Goal: Information Seeking & Learning: Find specific fact

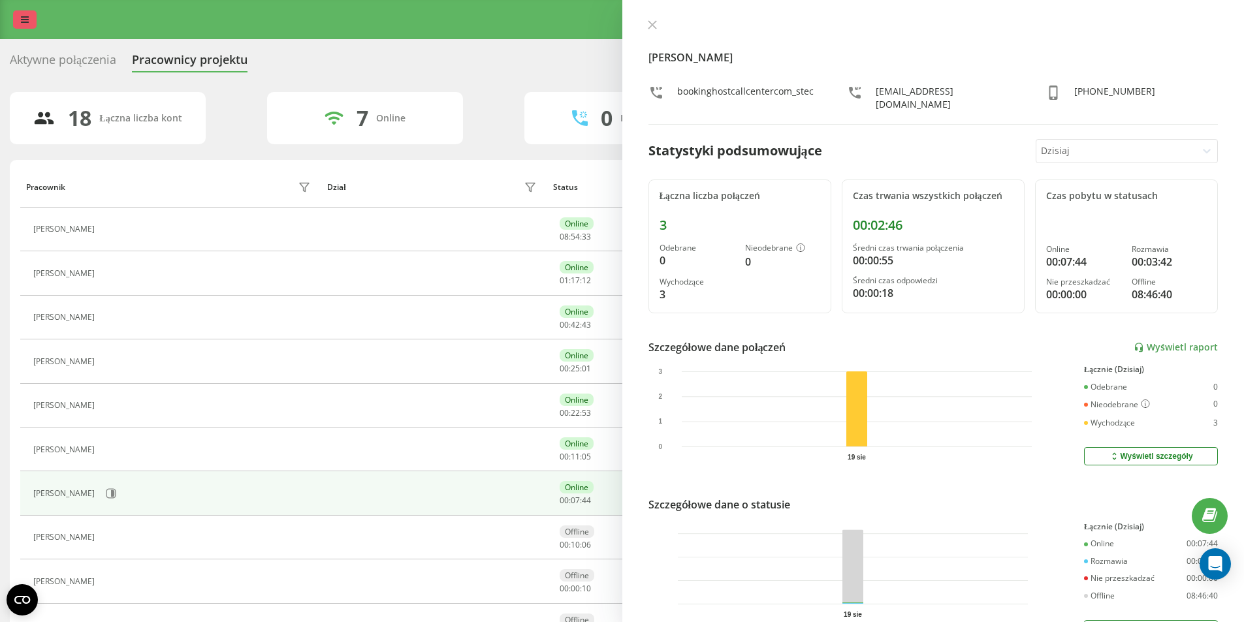
click at [24, 14] on link at bounding box center [25, 19] width 24 height 18
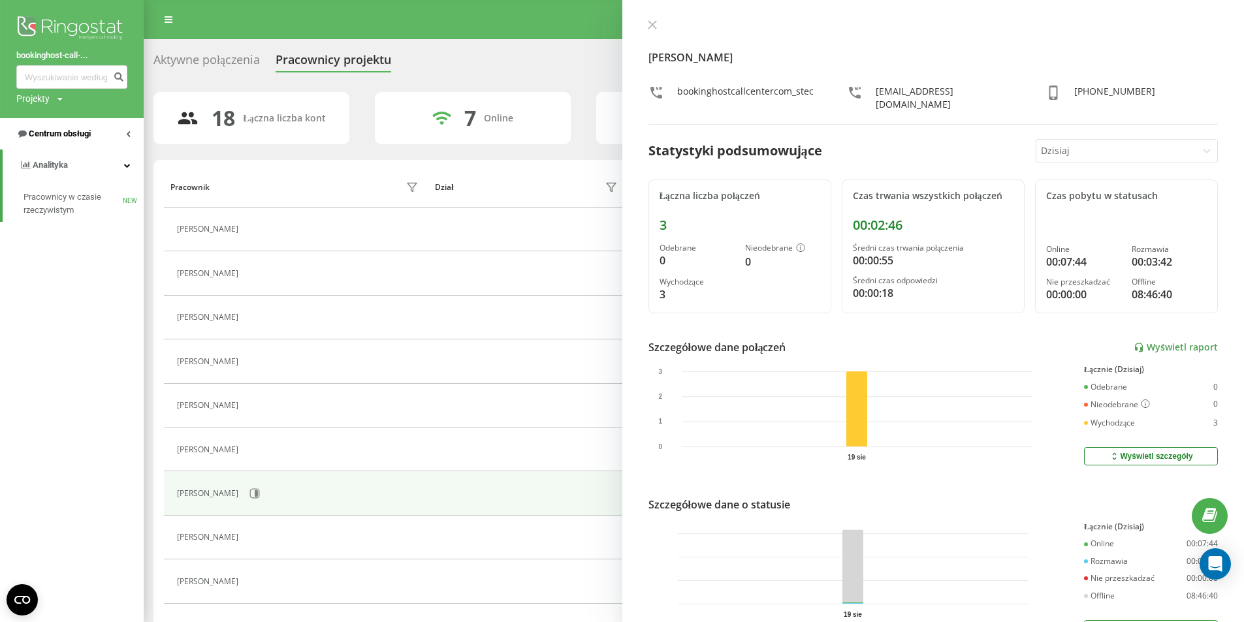
click at [56, 136] on span "Centrum obsługi" at bounding box center [60, 134] width 62 height 10
click at [84, 165] on span "Dziennik połączeń" at bounding box center [58, 165] width 69 height 13
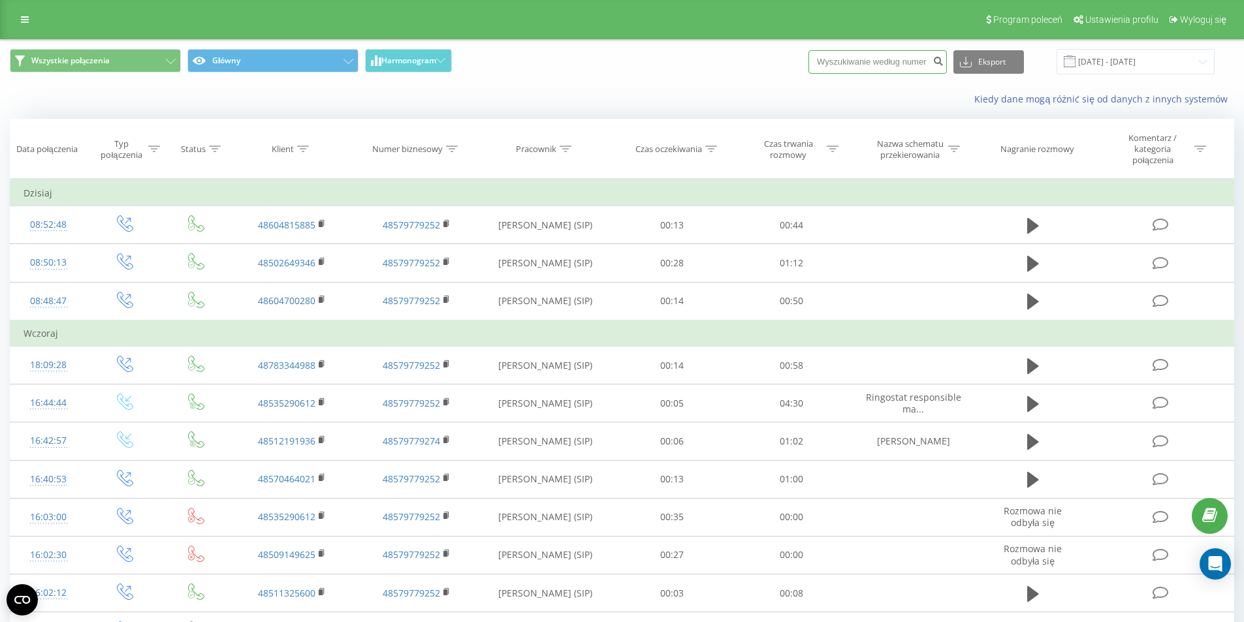
click at [875, 67] on input at bounding box center [877, 62] width 138 height 24
paste input "+48531269241"
click at [846, 57] on input "+48531269241" at bounding box center [877, 62] width 138 height 24
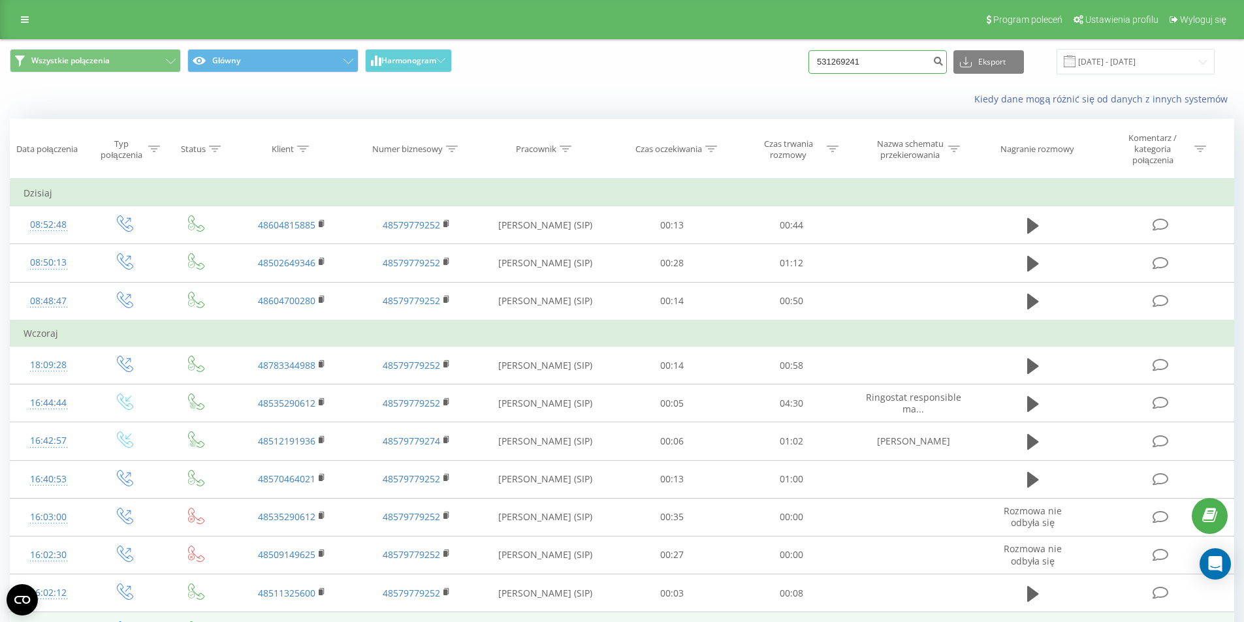
type input "531269241"
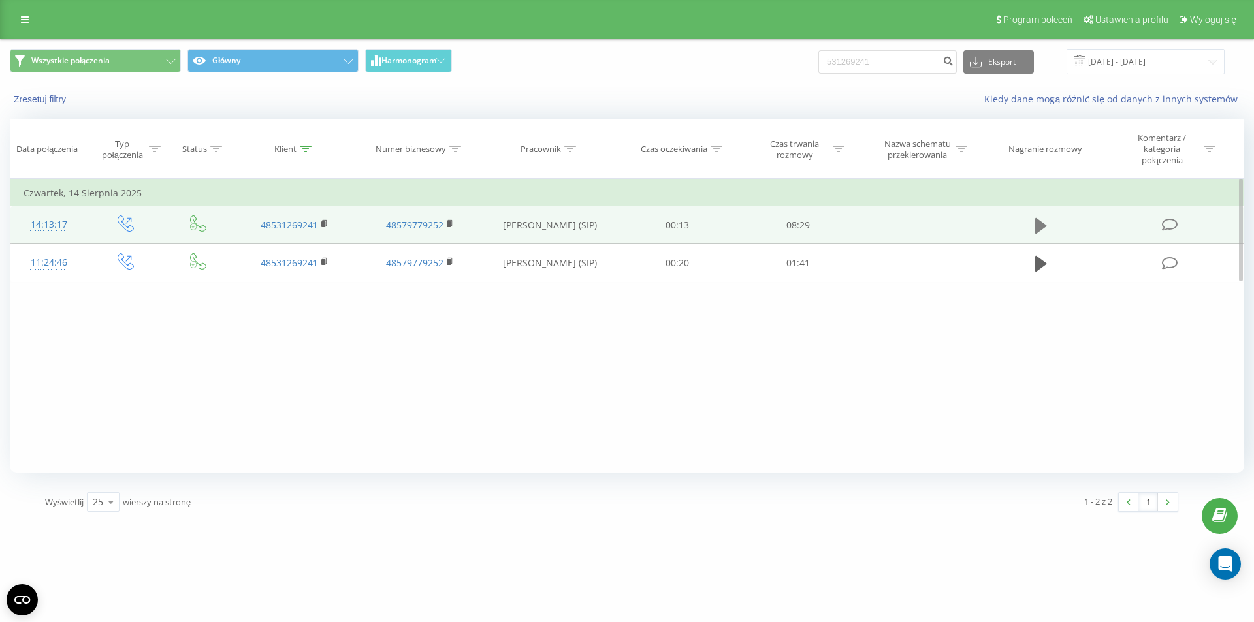
click at [1036, 223] on icon at bounding box center [1041, 226] width 12 height 16
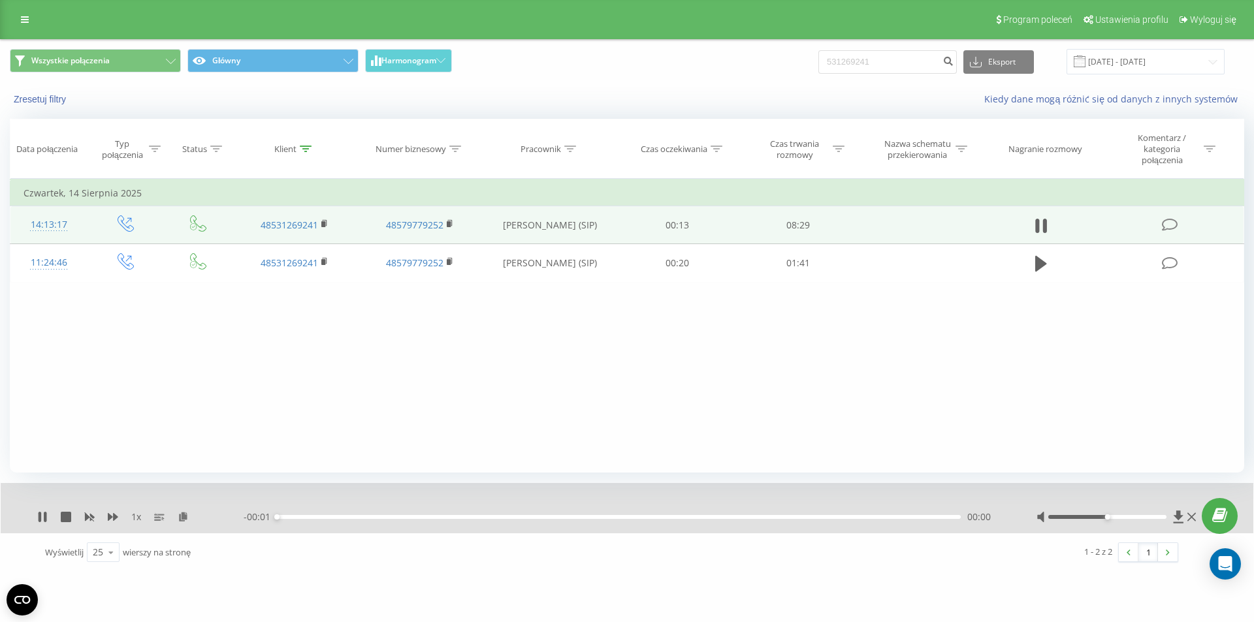
click at [699, 515] on div "- 00:01 00:00 00:00" at bounding box center [624, 517] width 760 height 13
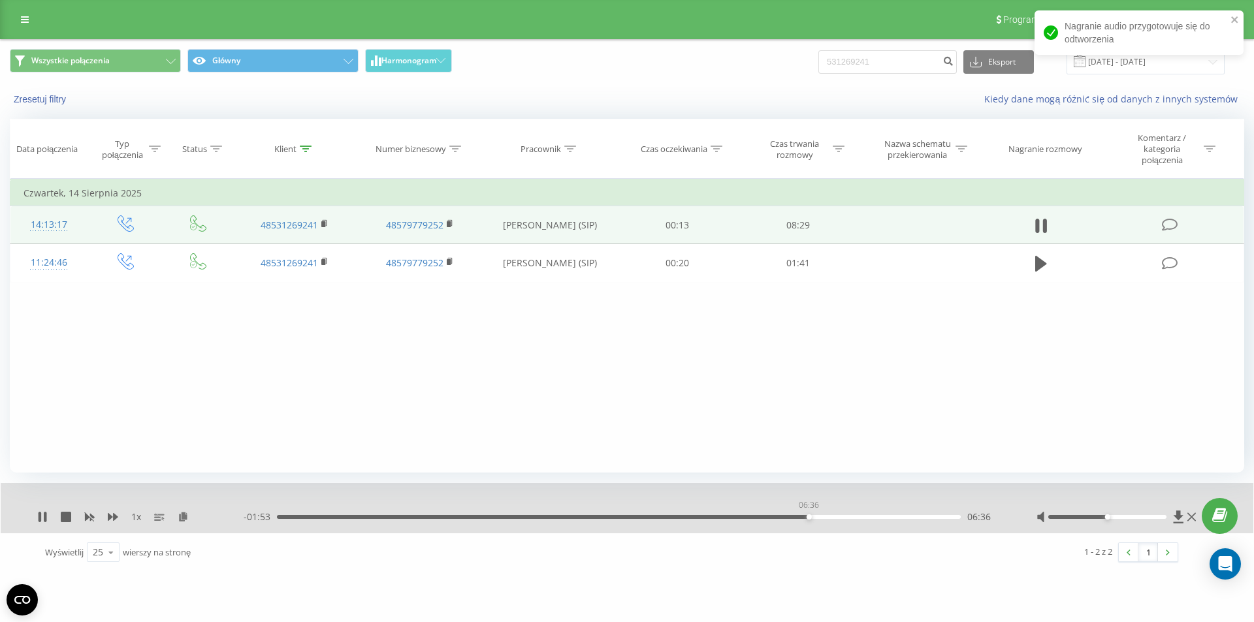
click at [808, 517] on div "06:36" at bounding box center [619, 517] width 684 height 4
click at [844, 516] on div "06:42" at bounding box center [619, 517] width 684 height 4
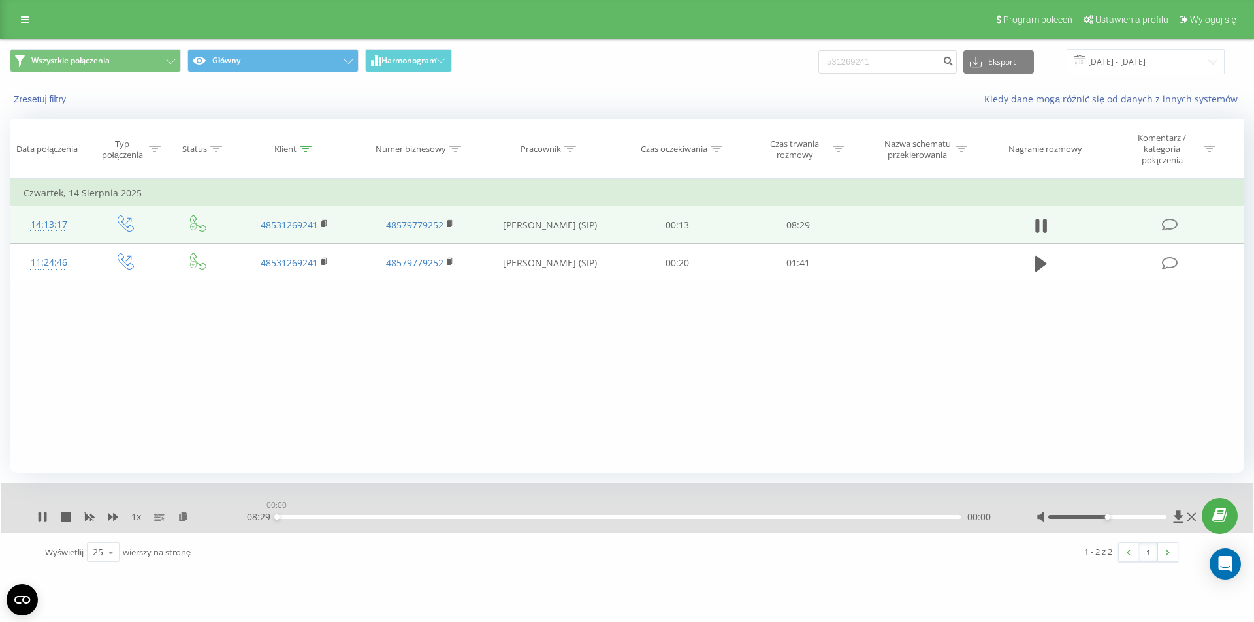
click at [859, 516] on div "00:00" at bounding box center [619, 517] width 684 height 4
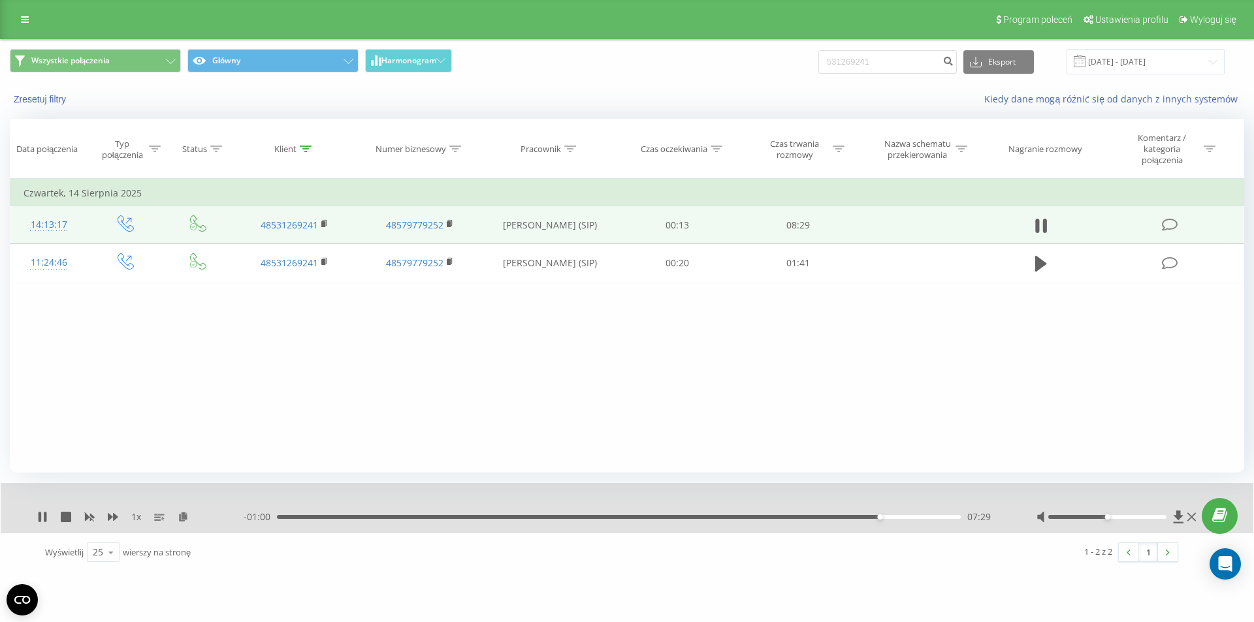
click at [815, 516] on div "07:29" at bounding box center [619, 517] width 684 height 4
drag, startPoint x: 800, startPoint y: 516, endPoint x: 777, endPoint y: 516, distance: 23.5
click at [796, 516] on div "06:30" at bounding box center [619, 517] width 684 height 4
click at [767, 514] on div "- 02:02 06:27 06:27" at bounding box center [624, 517] width 760 height 13
click at [738, 516] on div "05:44" at bounding box center [619, 517] width 684 height 4
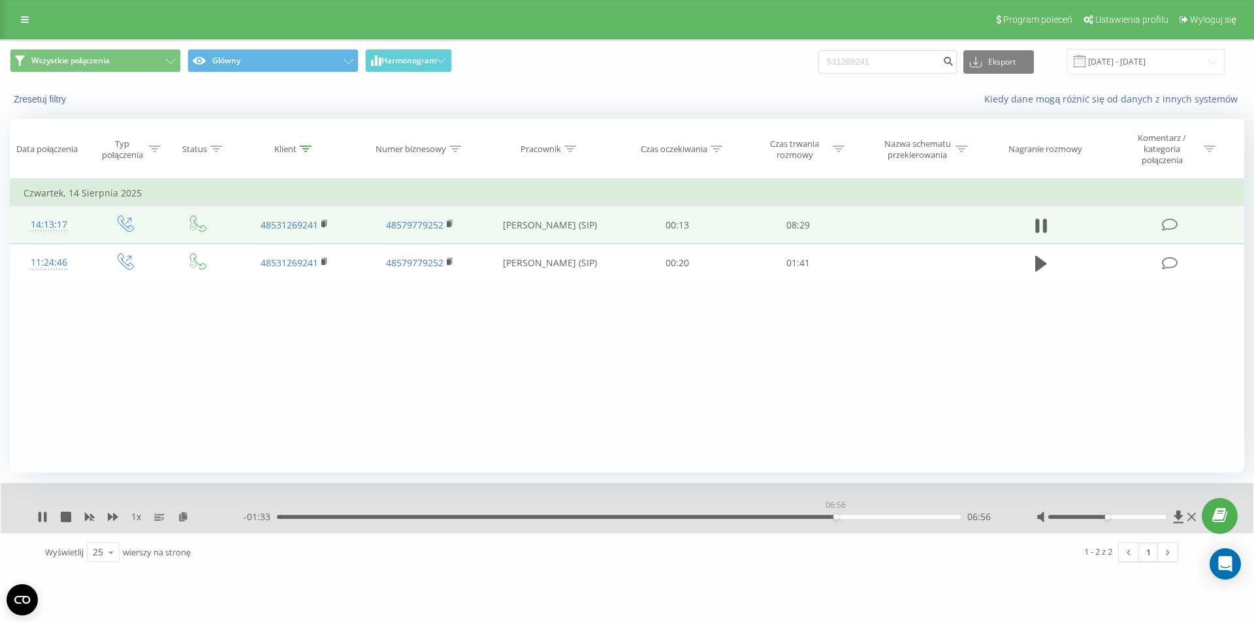
click at [835, 517] on div "06:56" at bounding box center [619, 517] width 684 height 4
click at [829, 515] on div "06:56" at bounding box center [619, 517] width 684 height 4
click at [823, 518] on div "06:53" at bounding box center [619, 517] width 684 height 4
click at [44, 518] on icon at bounding box center [42, 517] width 10 height 10
click at [881, 56] on input "531269241" at bounding box center [887, 62] width 138 height 24
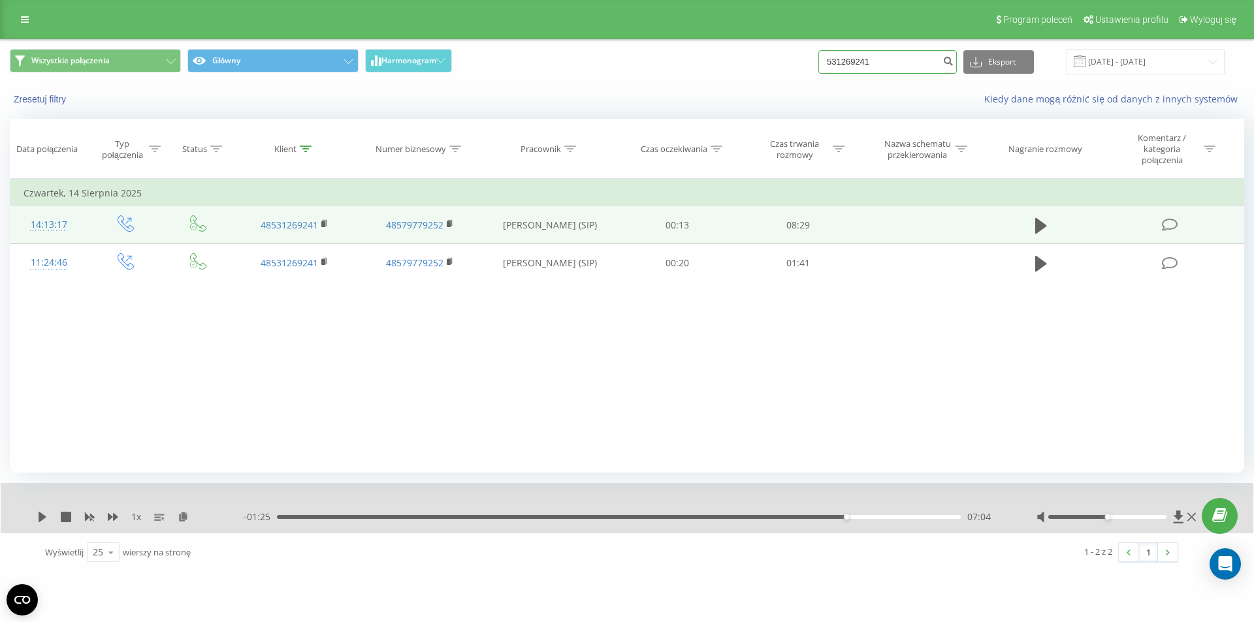
click at [881, 56] on input "531269241" at bounding box center [887, 62] width 138 height 24
paste input "+48508282618"
click at [853, 59] on input "+48508282618" at bounding box center [887, 62] width 138 height 24
type input "508282618"
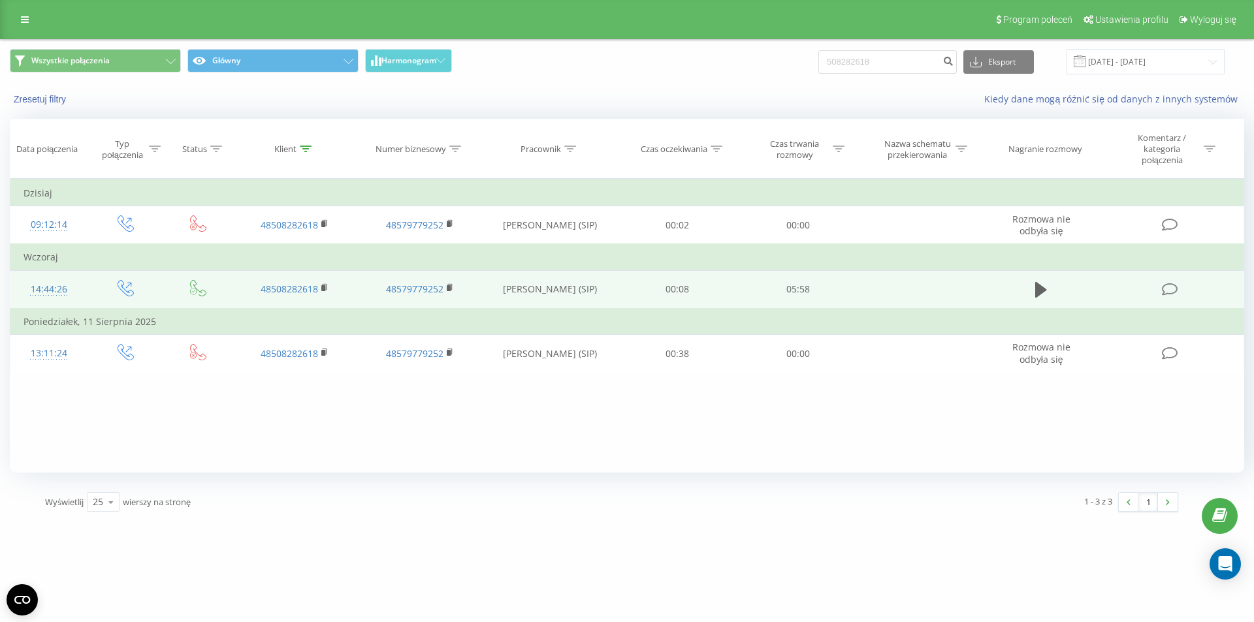
click at [1030, 288] on td at bounding box center [1041, 289] width 116 height 39
click at [1043, 291] on icon at bounding box center [1041, 290] width 12 height 16
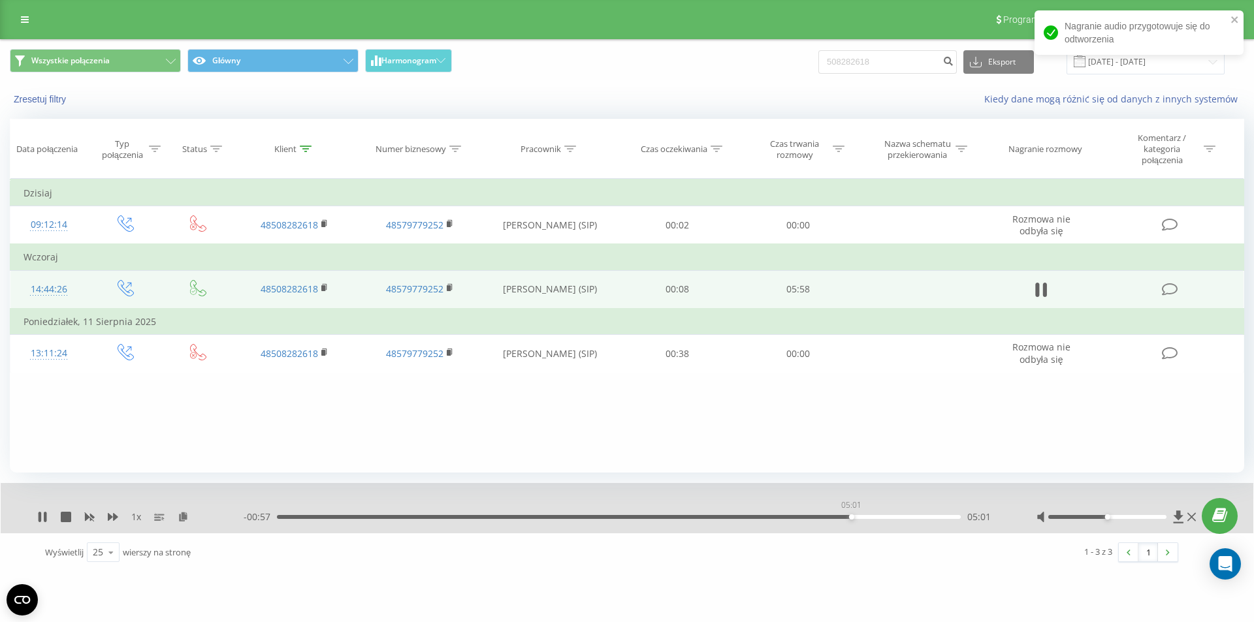
click at [851, 516] on div "05:01" at bounding box center [619, 517] width 684 height 4
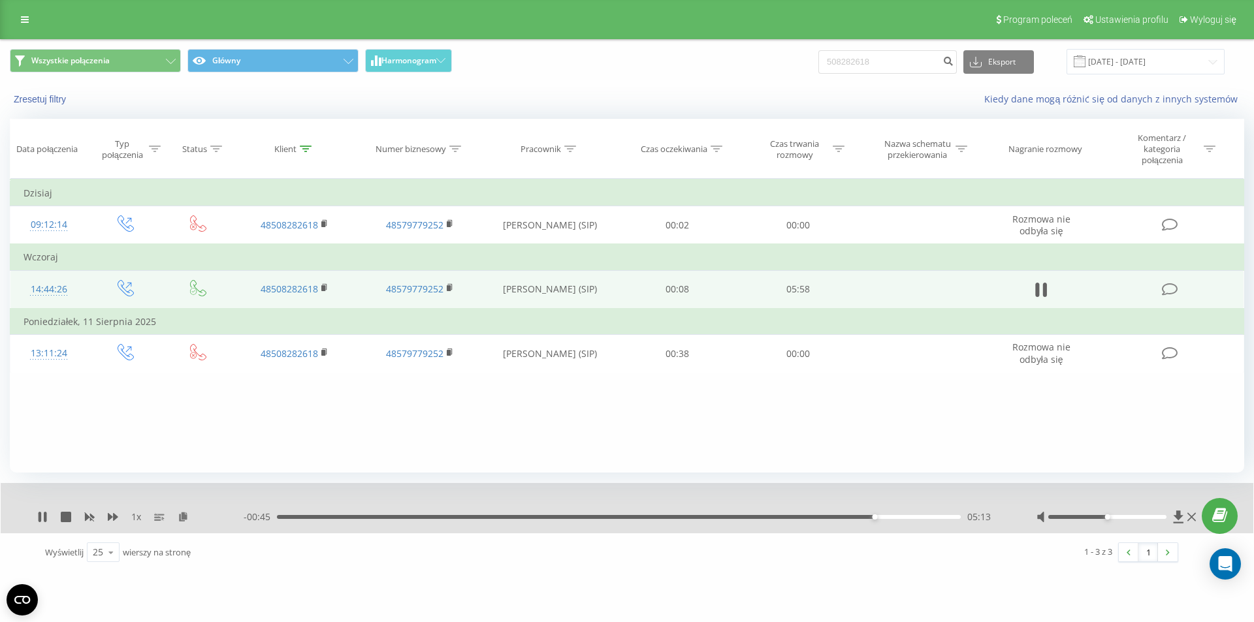
click at [886, 521] on div "- 00:45 05:13 05:13" at bounding box center [624, 517] width 760 height 13
click at [886, 521] on div "- 00:44 05:13 05:13" at bounding box center [624, 517] width 760 height 13
click at [889, 518] on div "05:13" at bounding box center [619, 517] width 684 height 4
click at [900, 518] on div "05:21" at bounding box center [619, 517] width 684 height 4
click at [906, 518] on div "05:28" at bounding box center [619, 517] width 684 height 4
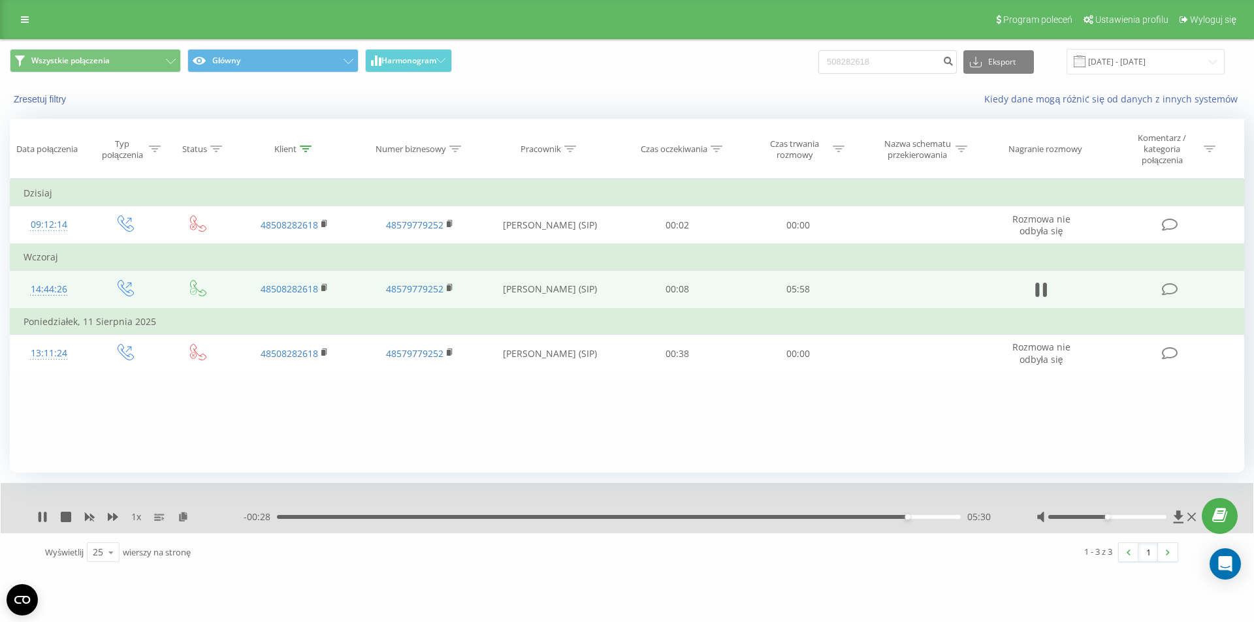
click at [918, 516] on div "05:30" at bounding box center [619, 517] width 684 height 4
click at [44, 518] on icon at bounding box center [42, 517] width 10 height 10
click at [915, 66] on input "508282618" at bounding box center [887, 62] width 138 height 24
paste input "00955"
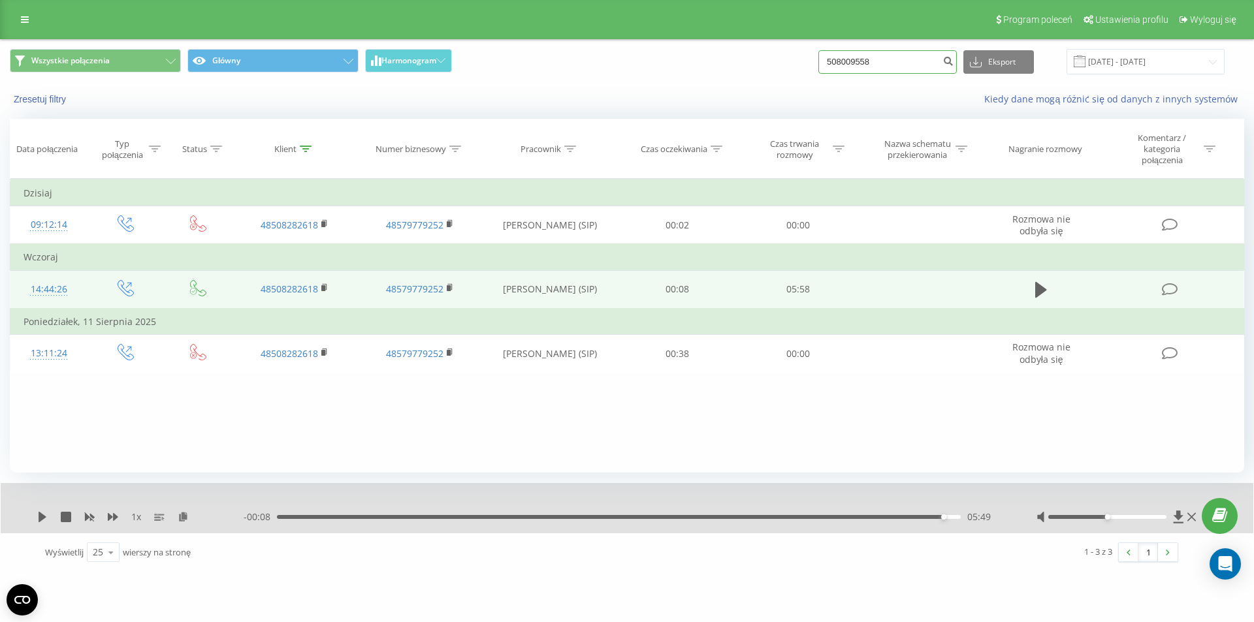
type input "508009558"
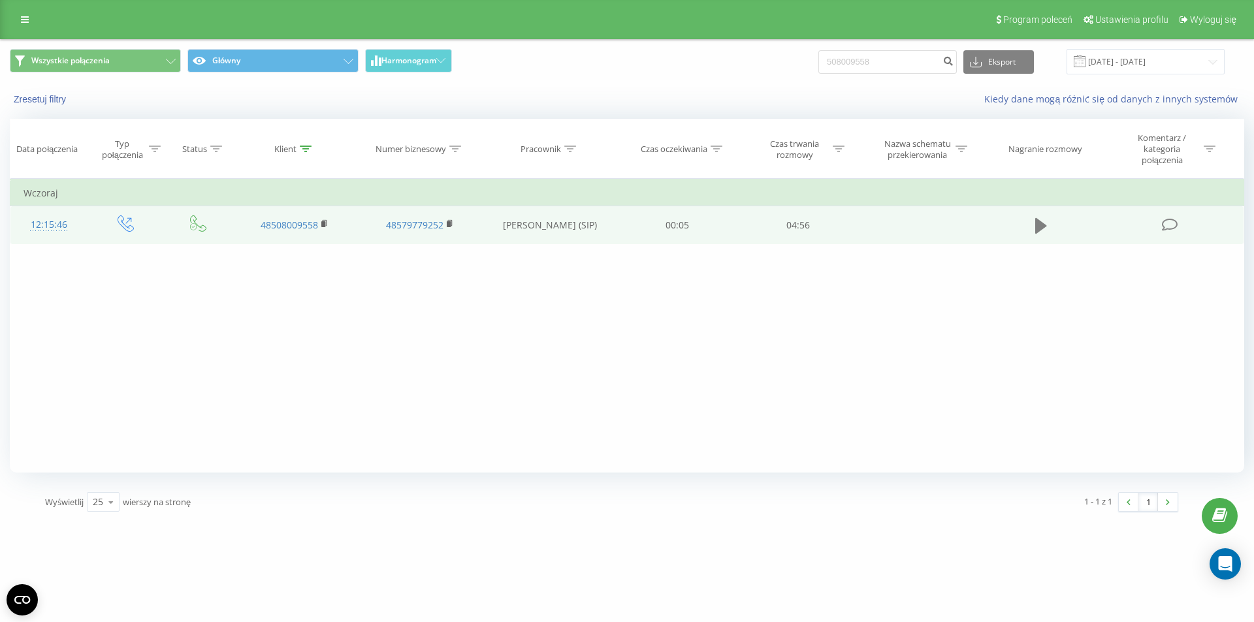
click at [1040, 230] on icon at bounding box center [1041, 226] width 12 height 16
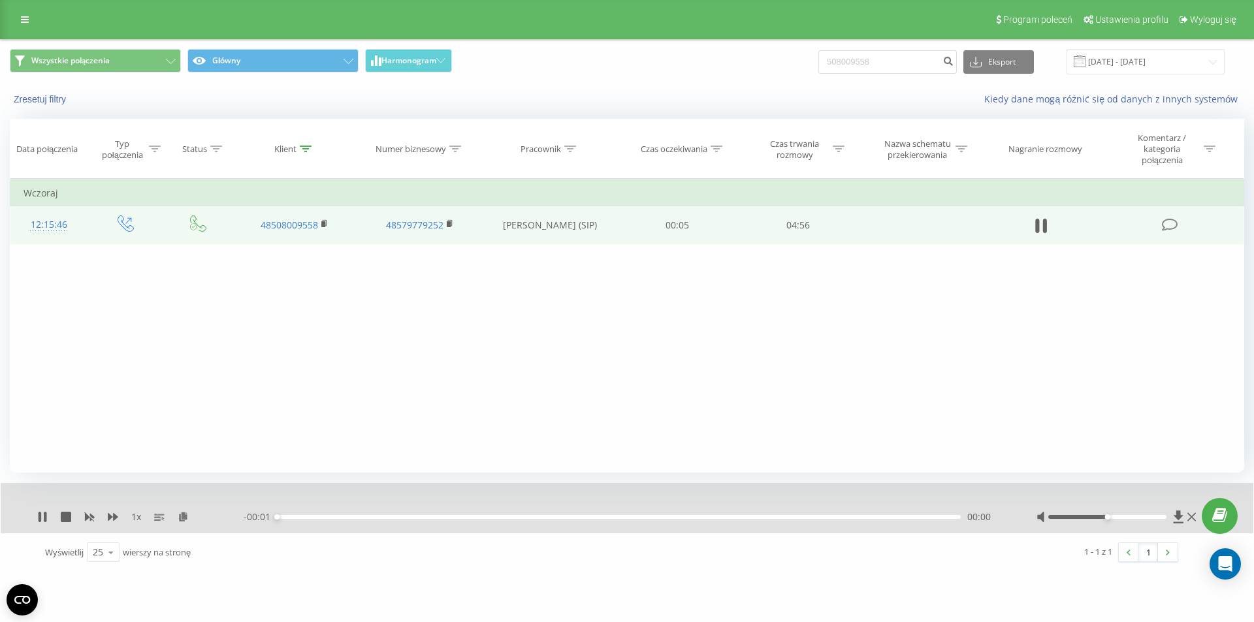
click at [815, 516] on div "00:00" at bounding box center [619, 517] width 684 height 4
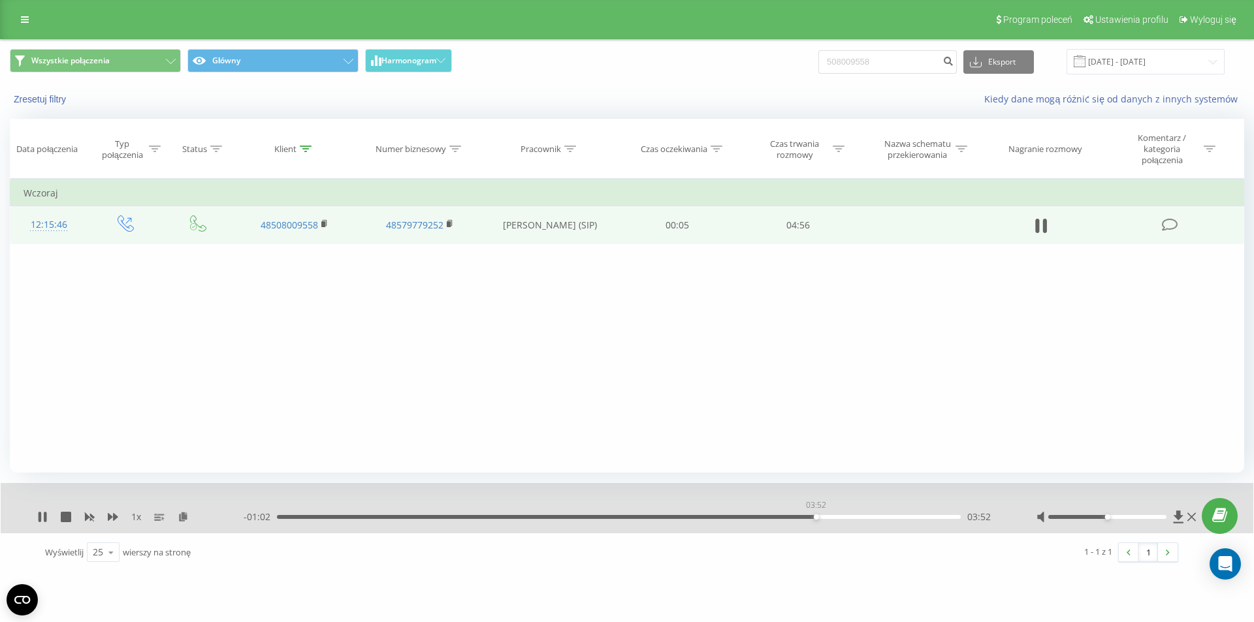
click at [815, 516] on div "03:52" at bounding box center [619, 517] width 684 height 4
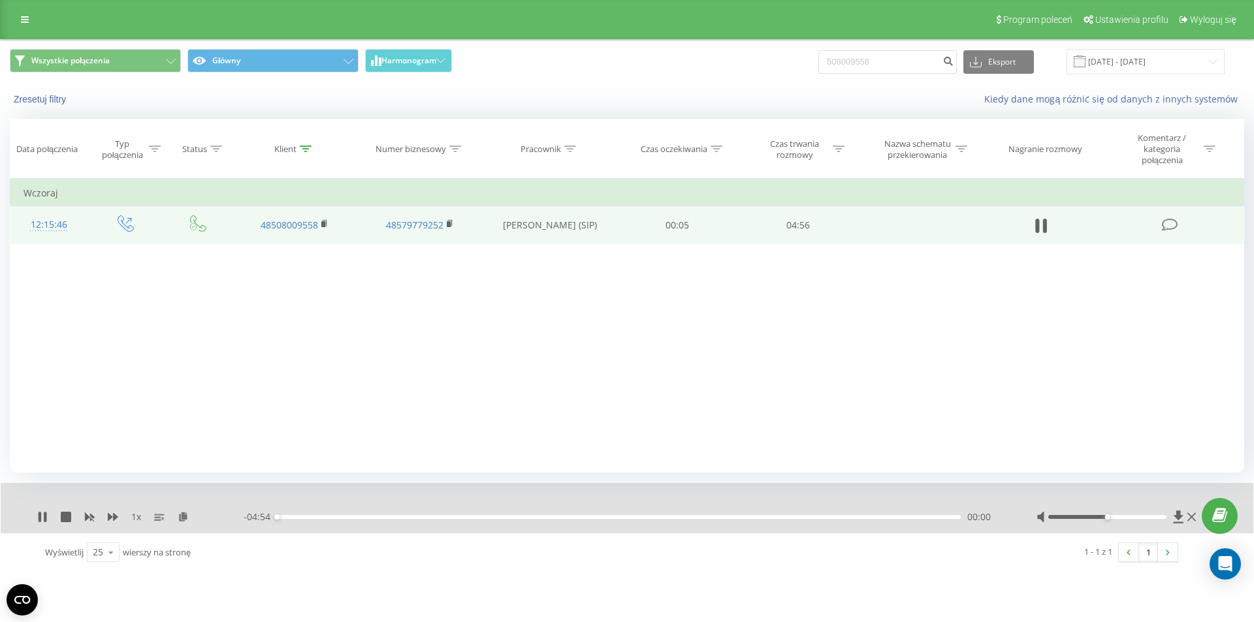
click at [844, 520] on div "- 04:54 00:00 00:00" at bounding box center [624, 517] width 760 height 13
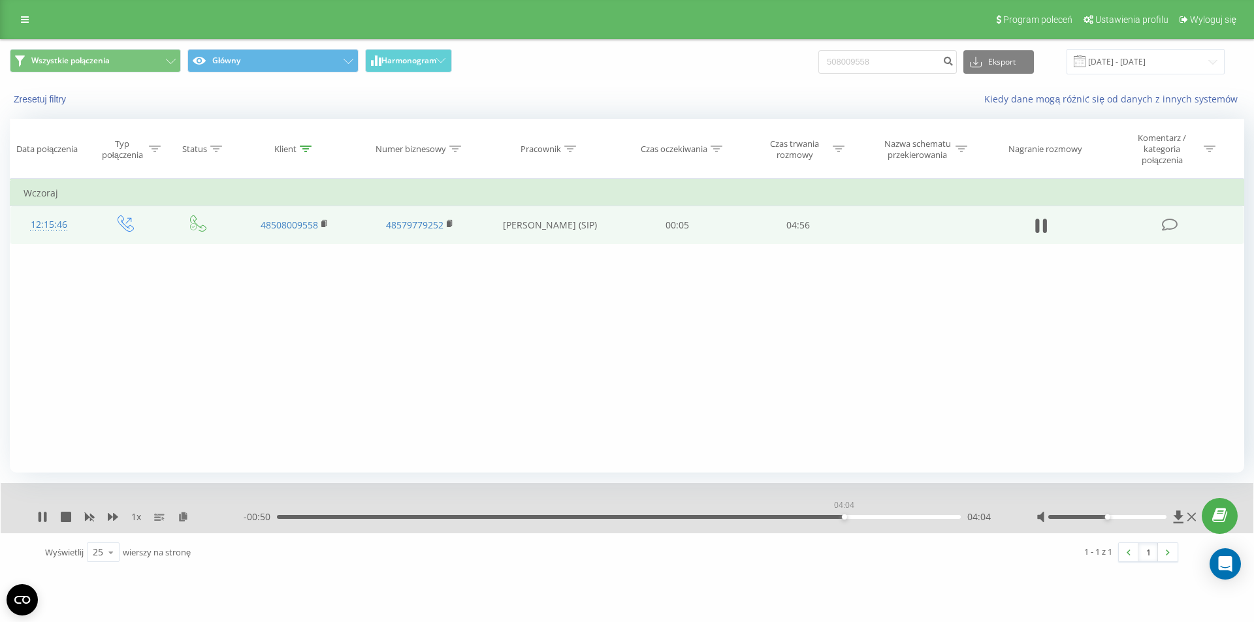
click at [844, 519] on div "04:04" at bounding box center [619, 517] width 684 height 4
click at [866, 516] on div "04:07" at bounding box center [619, 517] width 684 height 4
click at [878, 516] on div "04:19" at bounding box center [619, 517] width 684 height 4
click at [45, 512] on icon at bounding box center [42, 517] width 10 height 10
click at [876, 63] on input "508009558" at bounding box center [887, 62] width 138 height 24
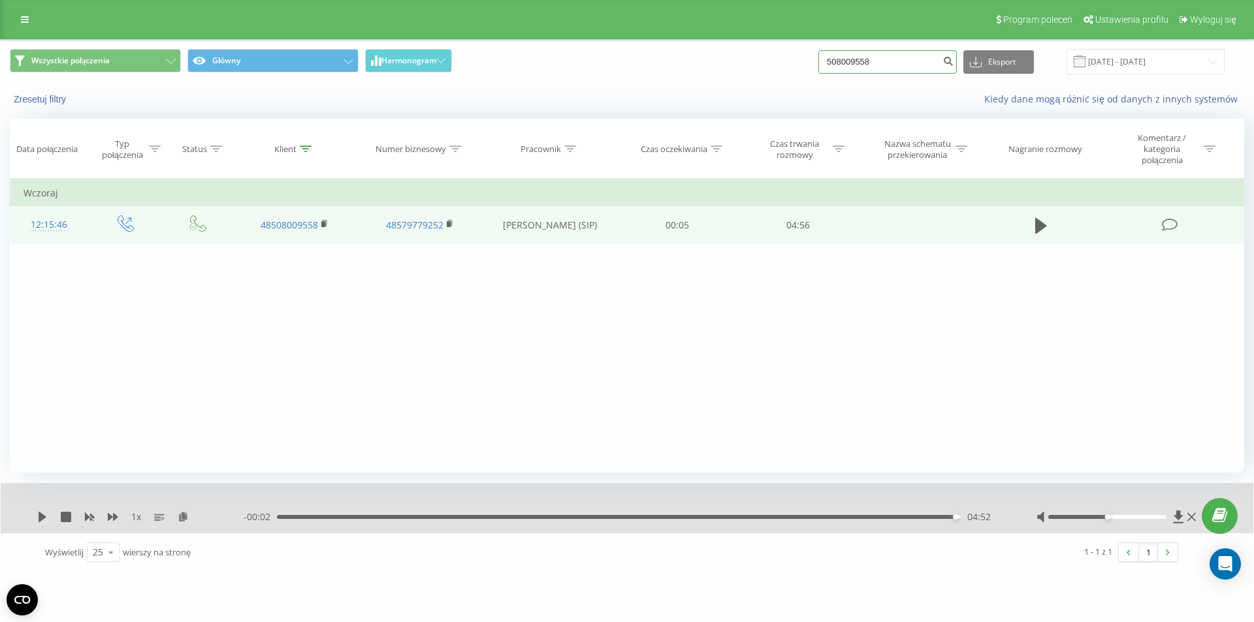
click at [876, 63] on input "508009558" at bounding box center [887, 62] width 138 height 24
paste input "08913"
type input "500891358"
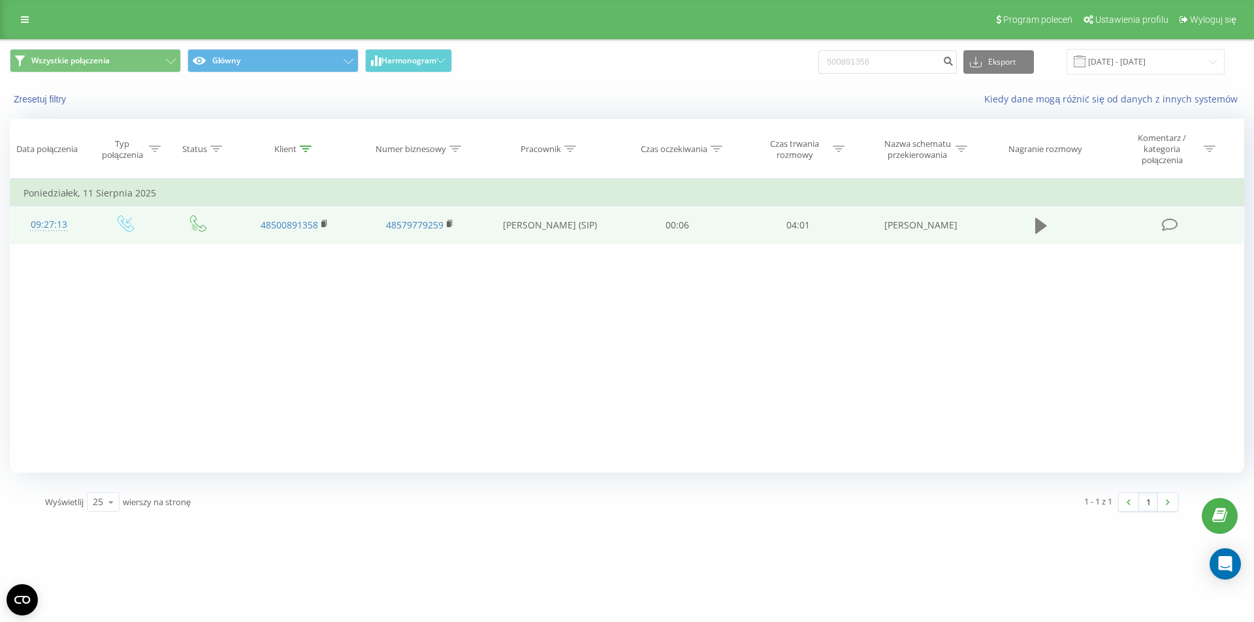
click at [1032, 223] on button at bounding box center [1041, 226] width 20 height 20
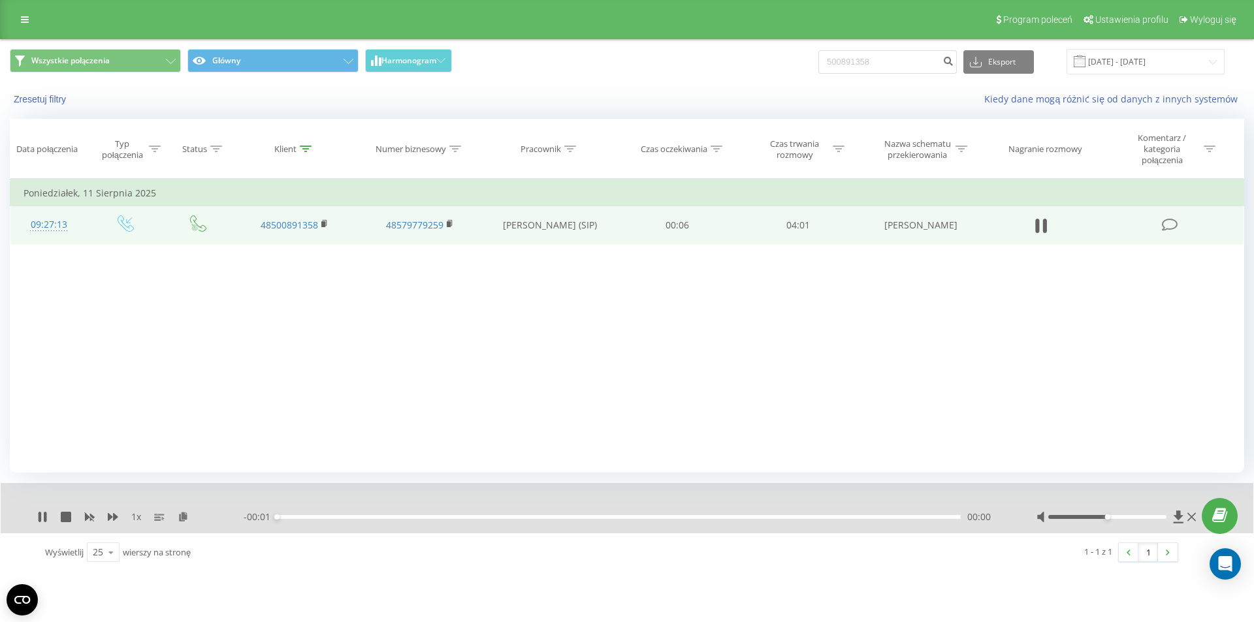
click at [847, 520] on div "- 00:01 00:00 00:00" at bounding box center [624, 517] width 760 height 13
click at [847, 520] on div "- 04:06 00:00 00:00" at bounding box center [624, 517] width 760 height 13
click at [847, 517] on div "00:00" at bounding box center [619, 517] width 684 height 4
click at [279, 517] on div "00:00" at bounding box center [276, 517] width 5 height 5
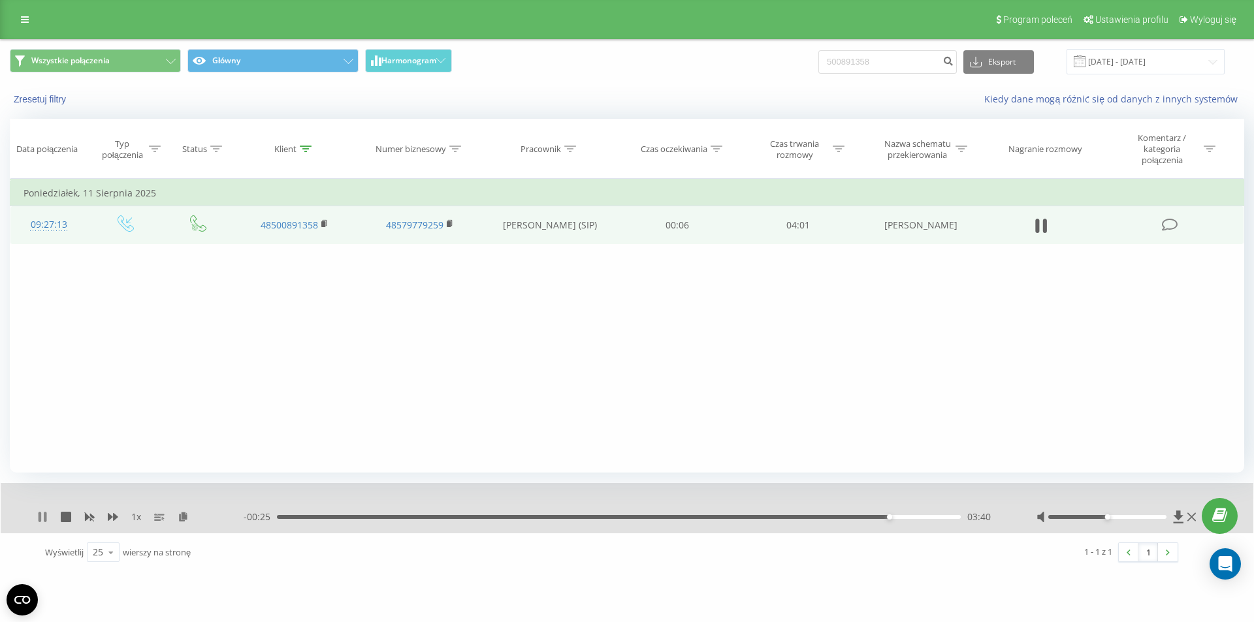
click at [40, 522] on icon at bounding box center [40, 517] width 3 height 10
